Goal: Task Accomplishment & Management: Use online tool/utility

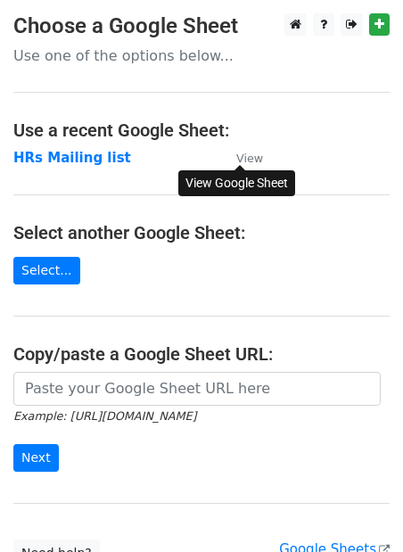
click at [256, 159] on small "View" at bounding box center [249, 157] width 27 height 13
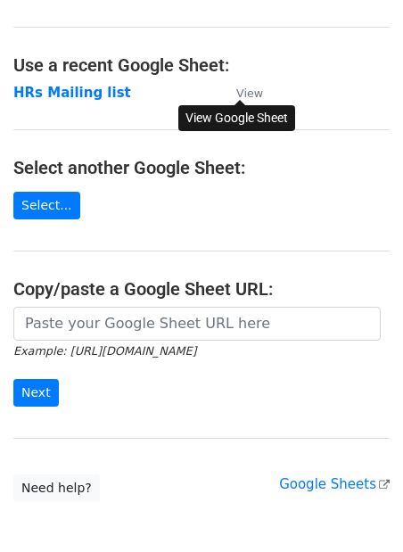
scroll to position [66, 0]
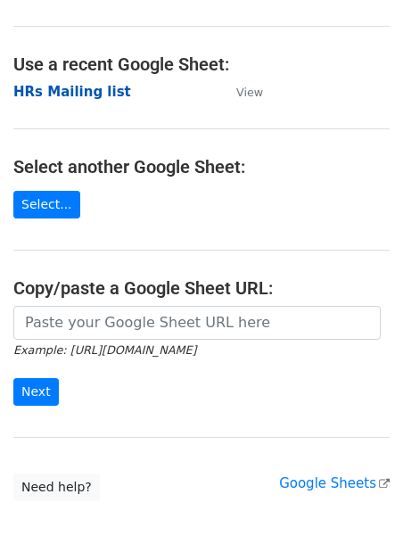
click at [65, 93] on strong "HRs Mailing list" at bounding box center [72, 92] width 118 height 16
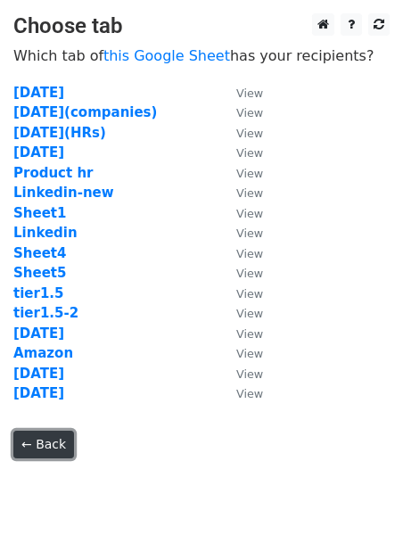
click at [45, 449] on link "← Back" at bounding box center [43, 444] width 61 height 28
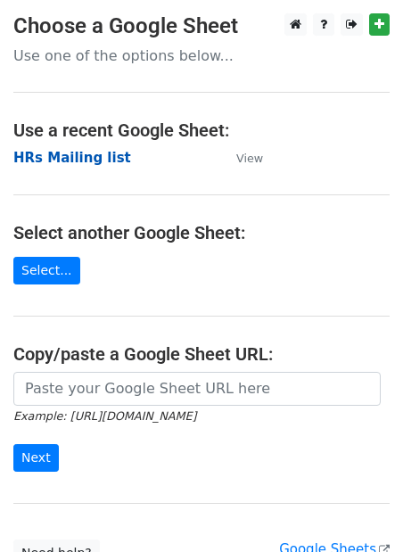
click at [85, 157] on strong "HRs Mailing list" at bounding box center [72, 158] width 118 height 16
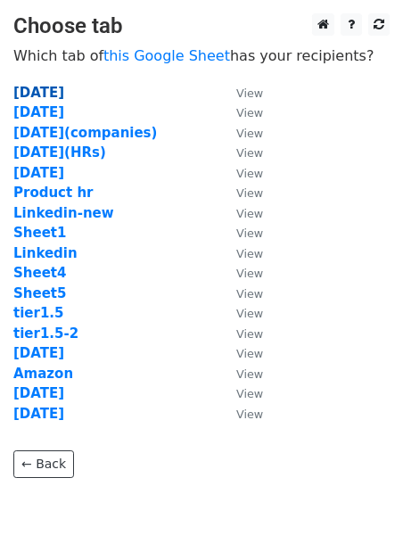
click at [35, 90] on strong "2 Oct" at bounding box center [38, 93] width 51 height 16
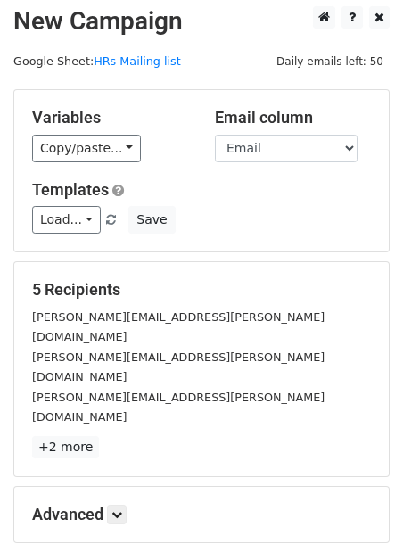
scroll to position [6, 0]
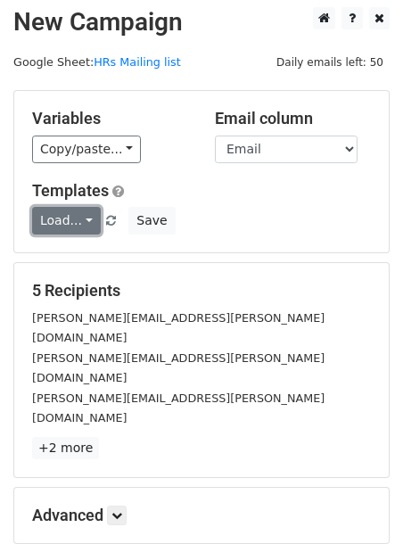
click at [83, 211] on link "Load..." at bounding box center [66, 221] width 69 height 28
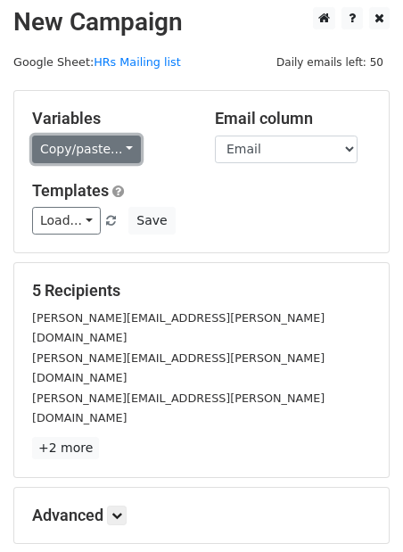
click at [111, 135] on link "Copy/paste..." at bounding box center [86, 149] width 109 height 28
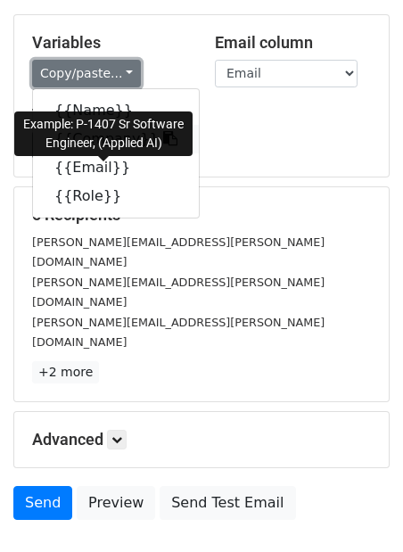
scroll to position [102, 0]
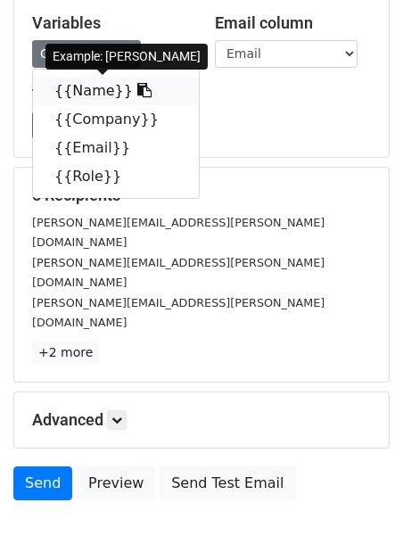
click at [137, 91] on icon at bounding box center [144, 90] width 14 height 14
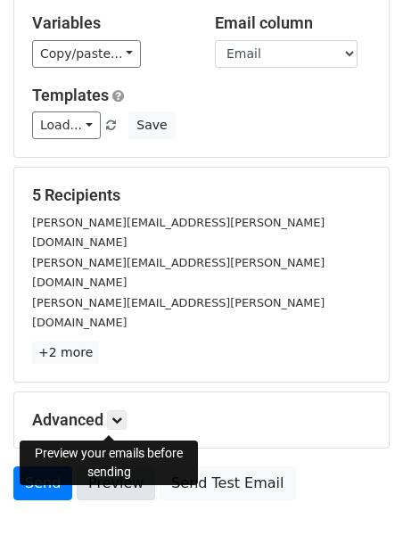
click at [101, 466] on link "Preview" at bounding box center [116, 483] width 78 height 34
